Goal: Check status: Check status

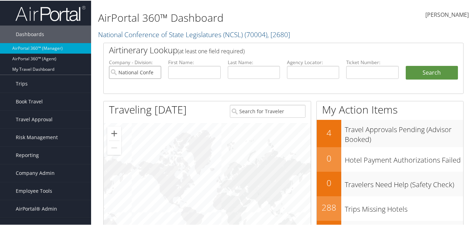
click at [155, 73] on input "National Conference of State Legislatures (NCSL)" at bounding box center [135, 71] width 52 height 13
click at [144, 74] on input "search" at bounding box center [135, 71] width 52 height 13
type input "[PERSON_NAME]"
click at [154, 72] on input "[PERSON_NAME]" at bounding box center [135, 71] width 52 height 13
click at [182, 70] on input "text" at bounding box center [194, 71] width 52 height 13
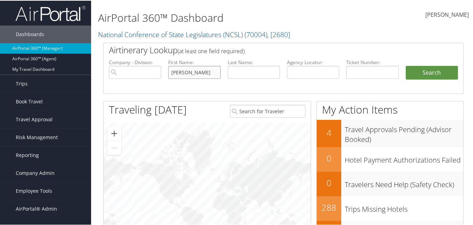
type input "[PERSON_NAME]"
click at [406, 65] on button "Search" at bounding box center [432, 72] width 52 height 14
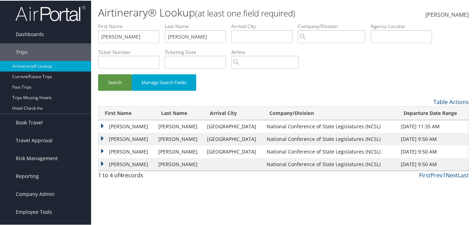
click at [102, 164] on td "MALCOLM JASON" at bounding box center [126, 163] width 56 height 13
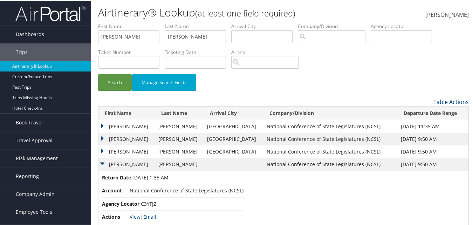
scroll to position [13, 0]
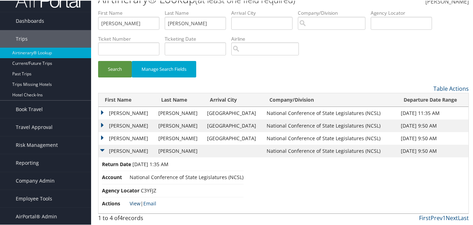
click at [136, 201] on link "View" at bounding box center [135, 202] width 11 height 7
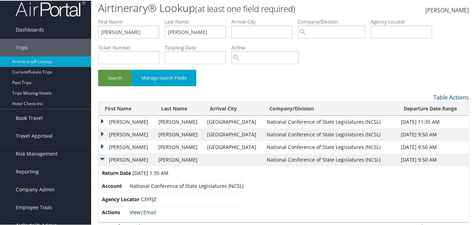
scroll to position [0, 0]
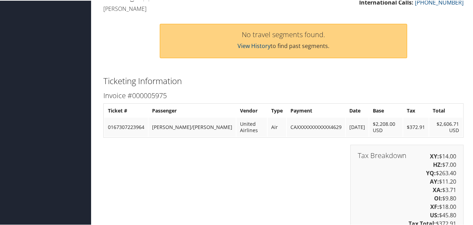
scroll to position [175, 0]
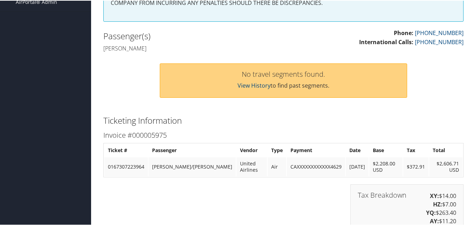
click at [146, 167] on td "0167307223964" at bounding box center [125, 166] width 43 height 19
drag, startPoint x: 146, startPoint y: 167, endPoint x: 107, endPoint y: 170, distance: 38.7
click at [107, 170] on td "0167307223964" at bounding box center [125, 166] width 43 height 19
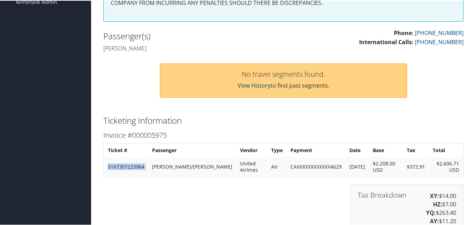
click at [107, 170] on td "0167307223964" at bounding box center [125, 166] width 43 height 19
copy tr "0167307223964"
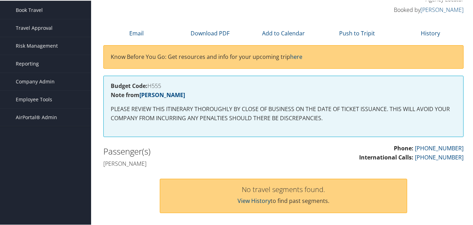
scroll to position [0, 0]
